Goal: Information Seeking & Learning: Learn about a topic

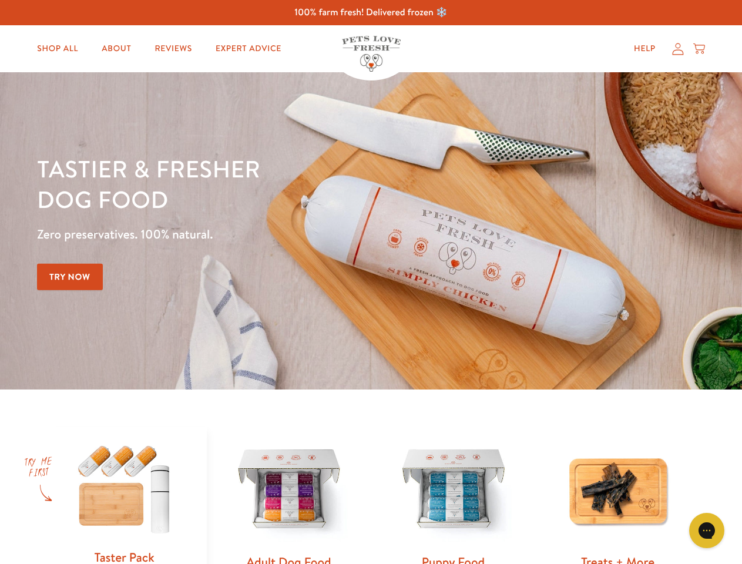
click at [371, 282] on div "Tastier & fresher dog food Zero preservatives. 100% natural. Try Now" at bounding box center [259, 230] width 445 height 155
click at [707, 531] on icon "Open gorgias live chat" at bounding box center [706, 530] width 11 height 11
